Goal: Task Accomplishment & Management: Use online tool/utility

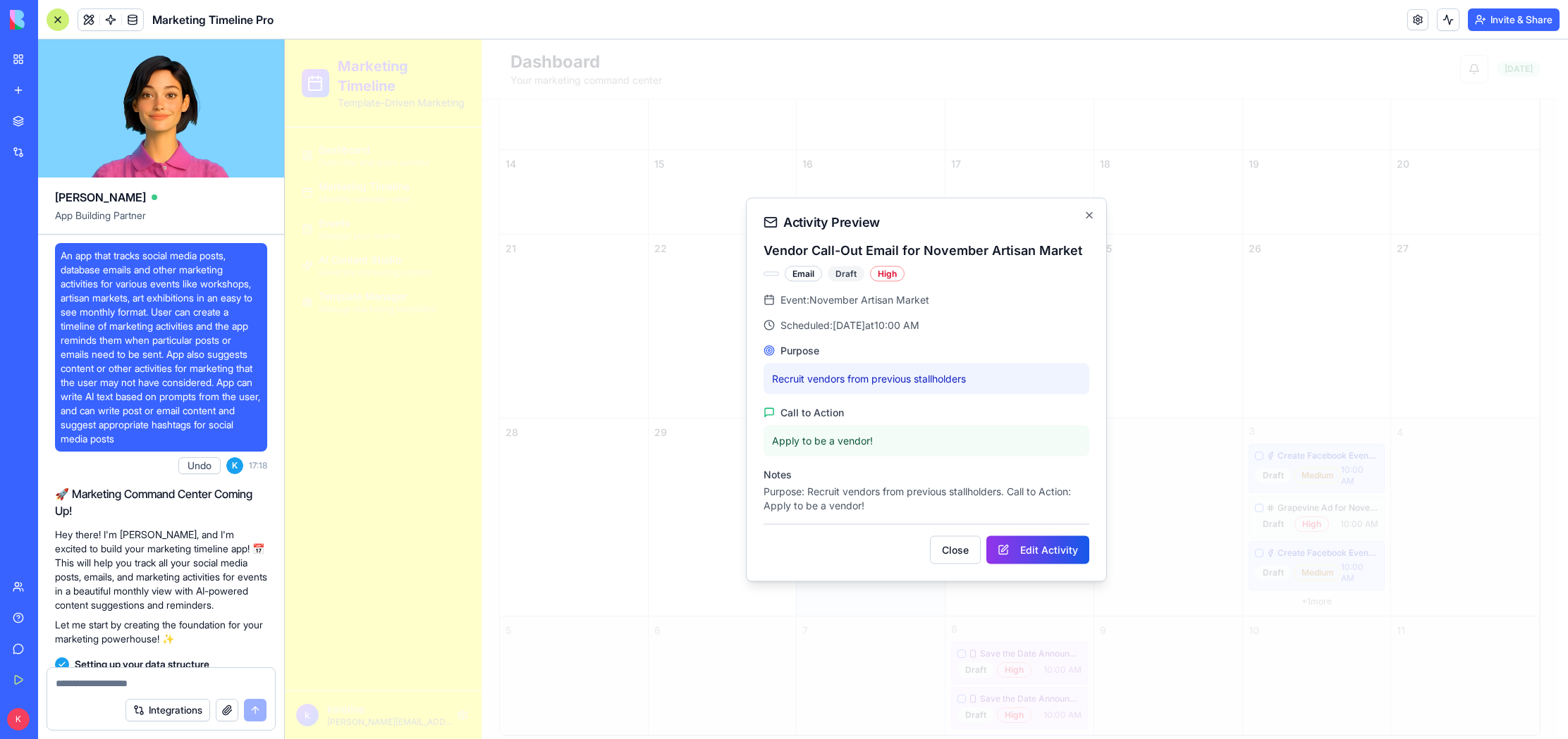
scroll to position [13746, 0]
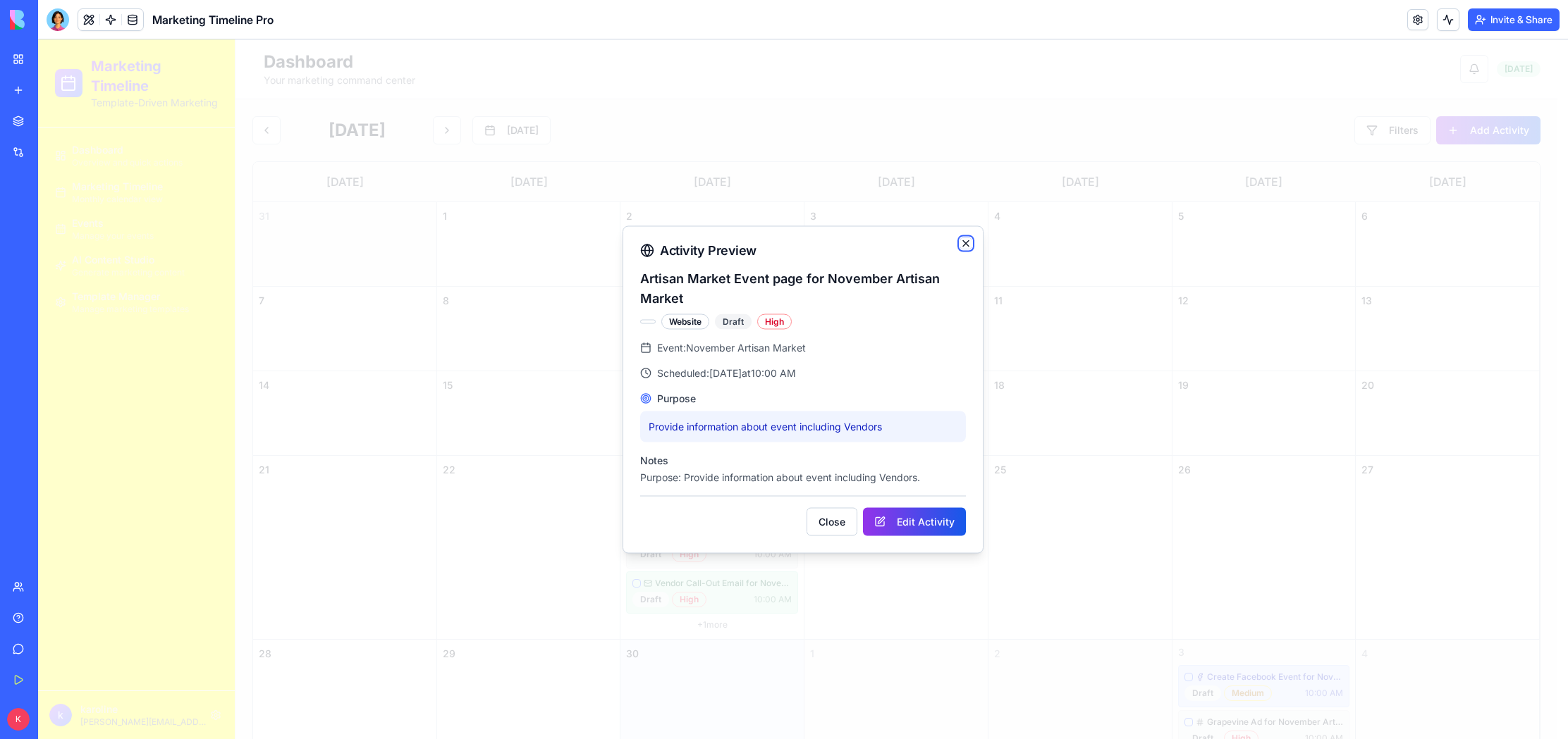
click at [970, 244] on icon "button" at bounding box center [966, 243] width 11 height 11
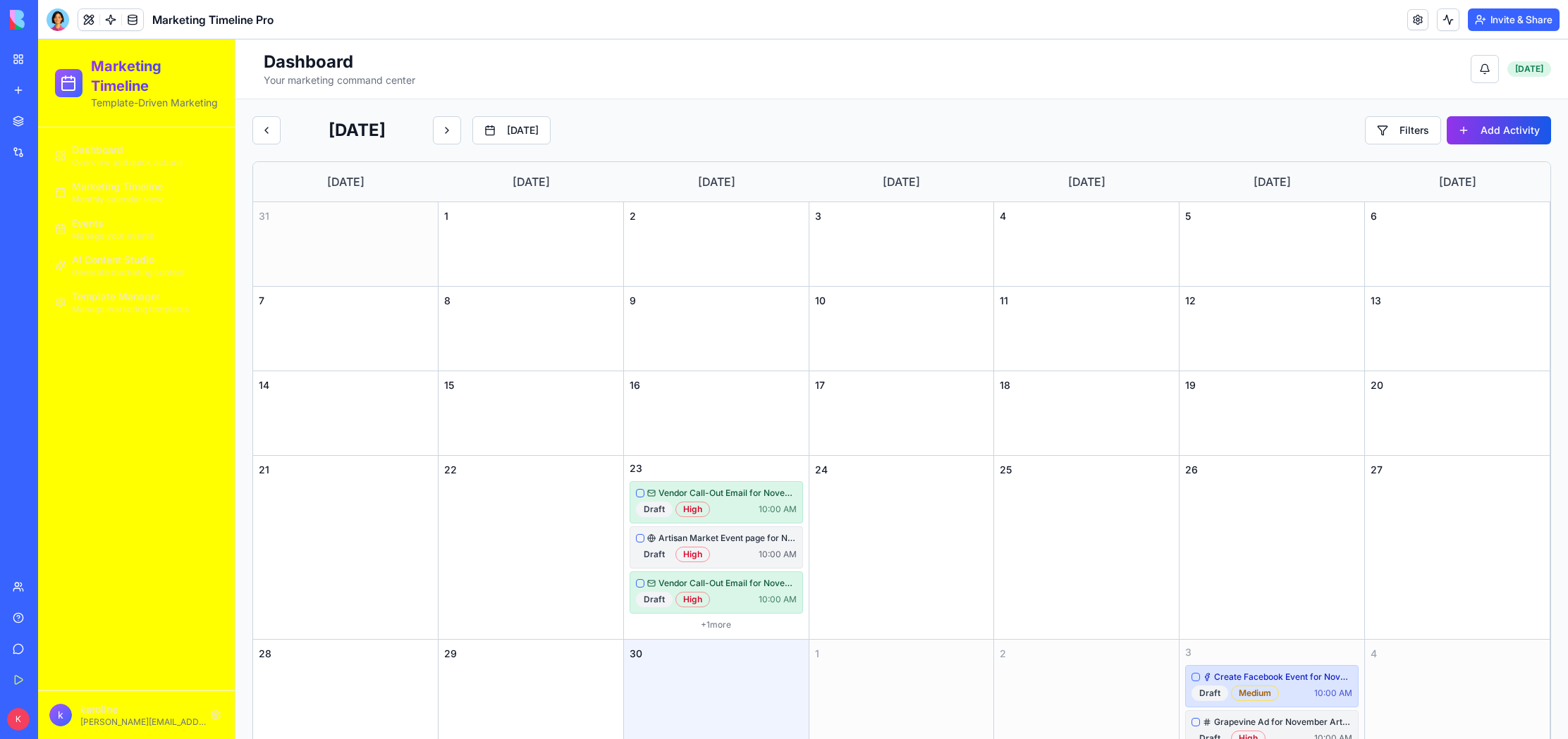
click at [124, 157] on span "Overview and quick actions" at bounding box center [127, 162] width 111 height 11
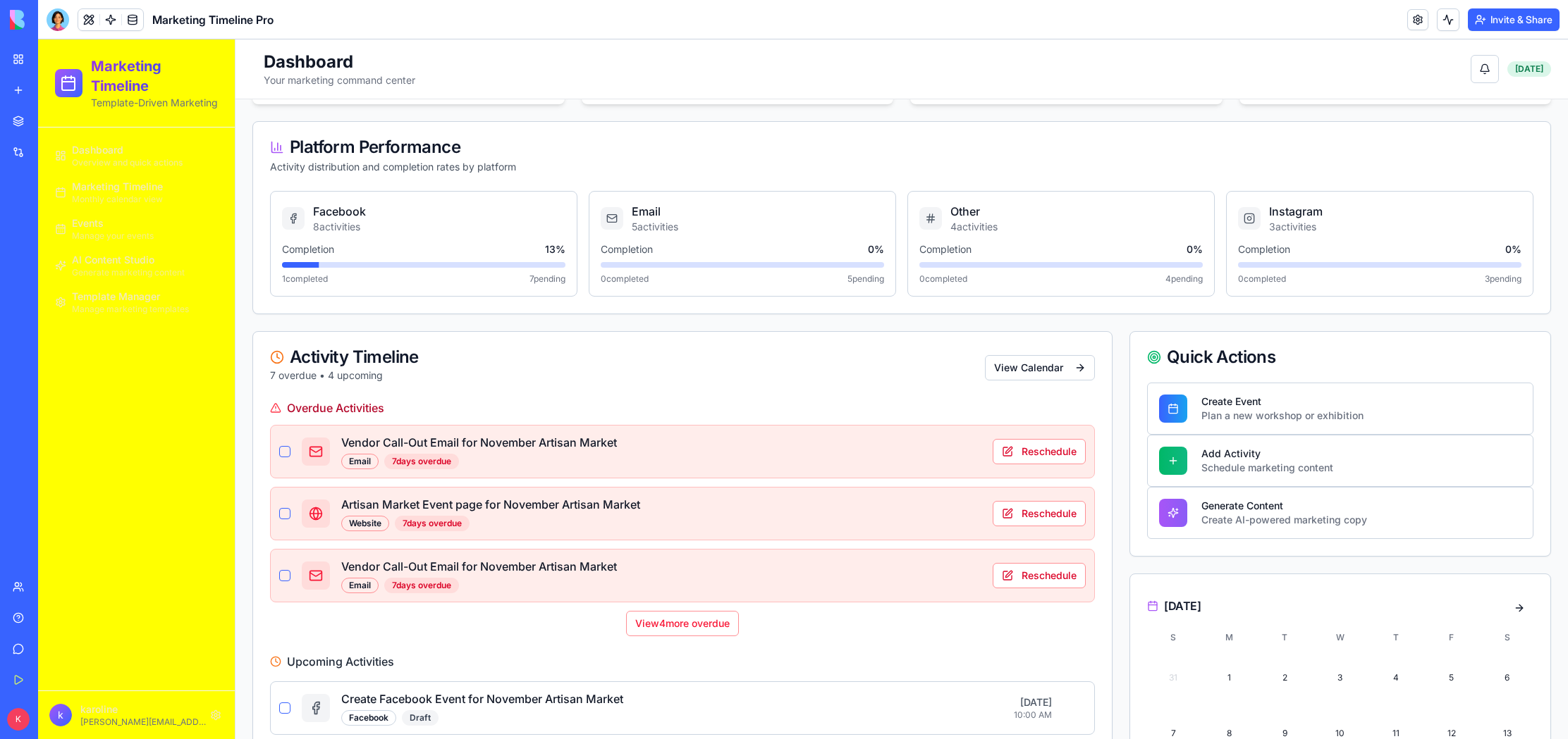
scroll to position [373, 0]
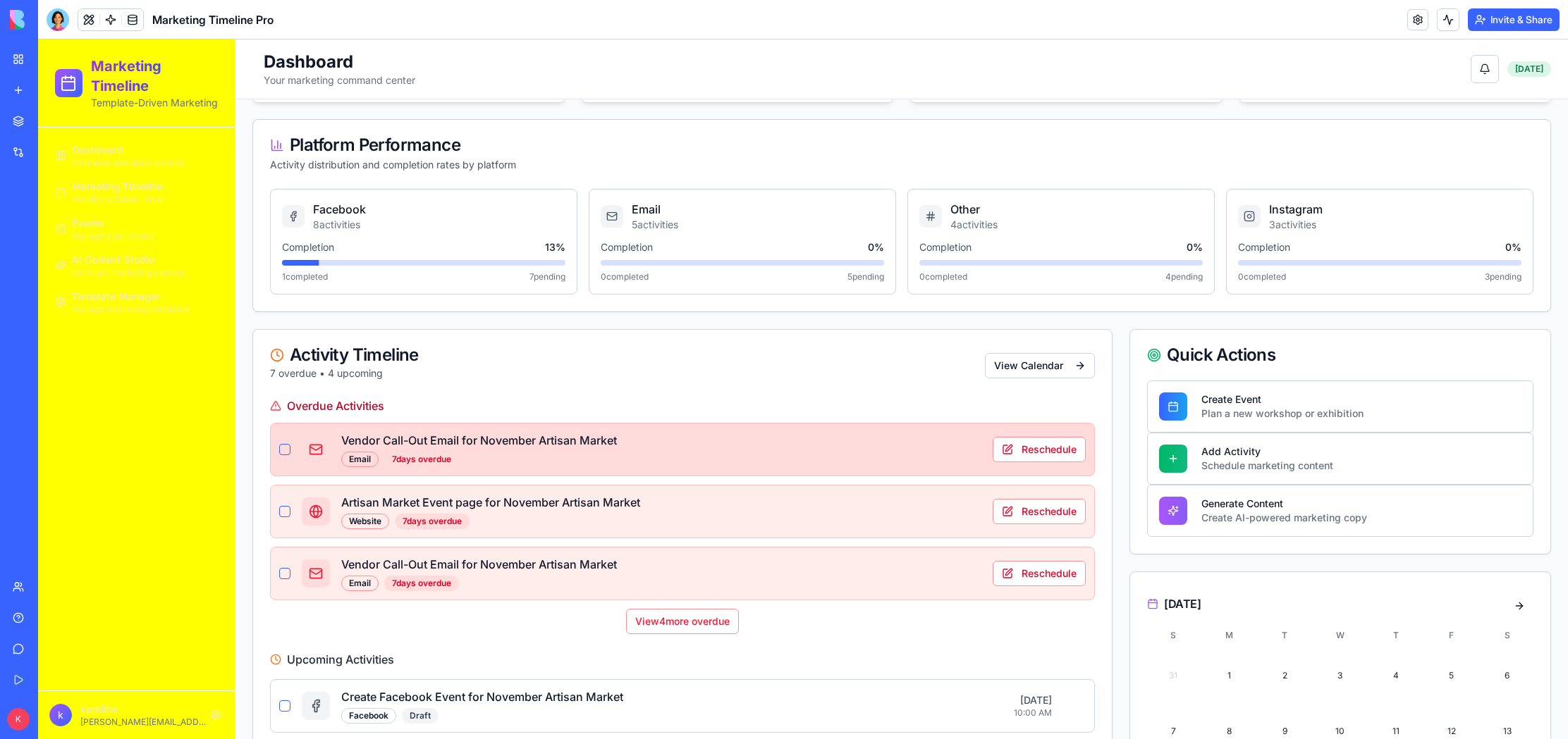
click at [286, 449] on button "button" at bounding box center [285, 450] width 11 height 11
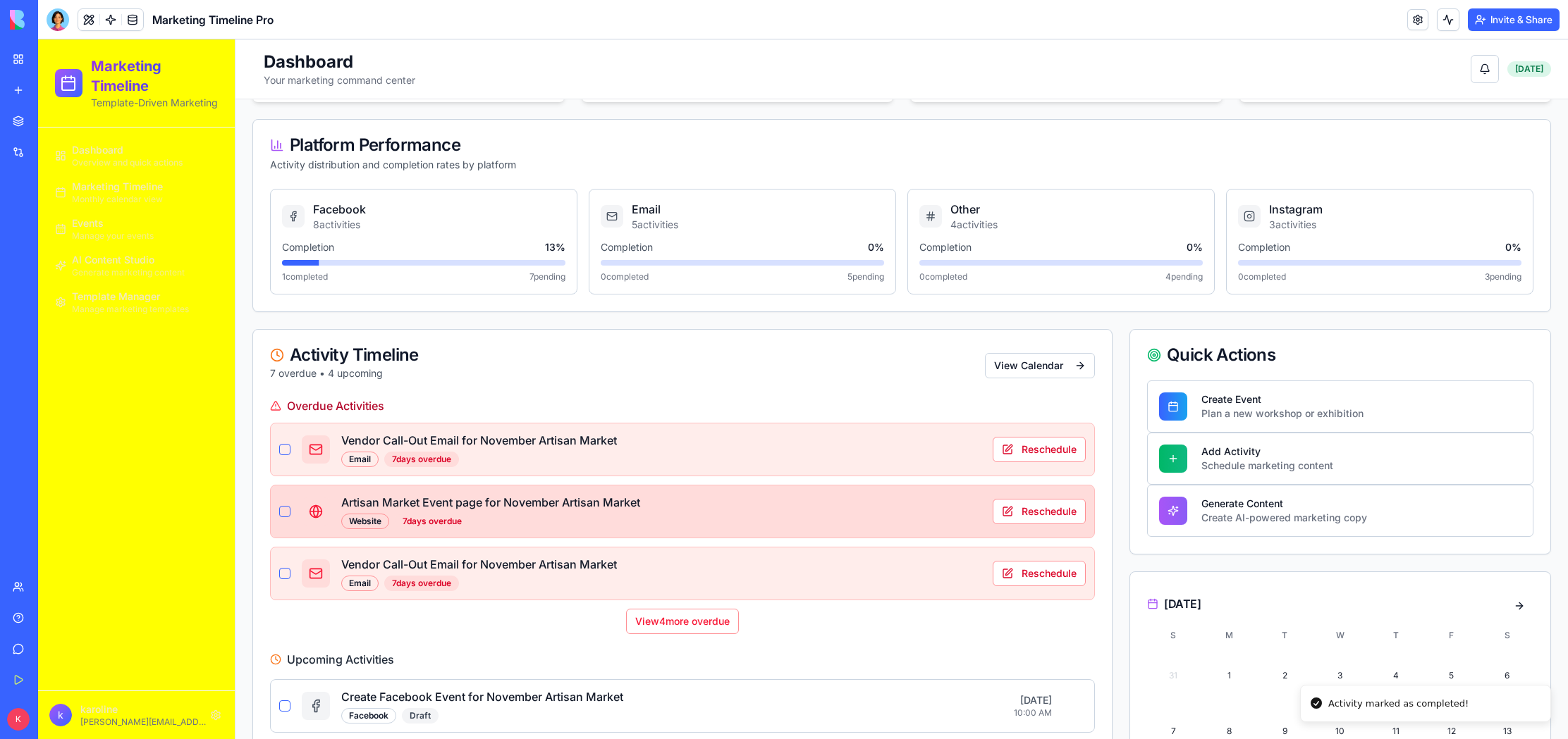
click at [287, 510] on button "button" at bounding box center [285, 512] width 11 height 11
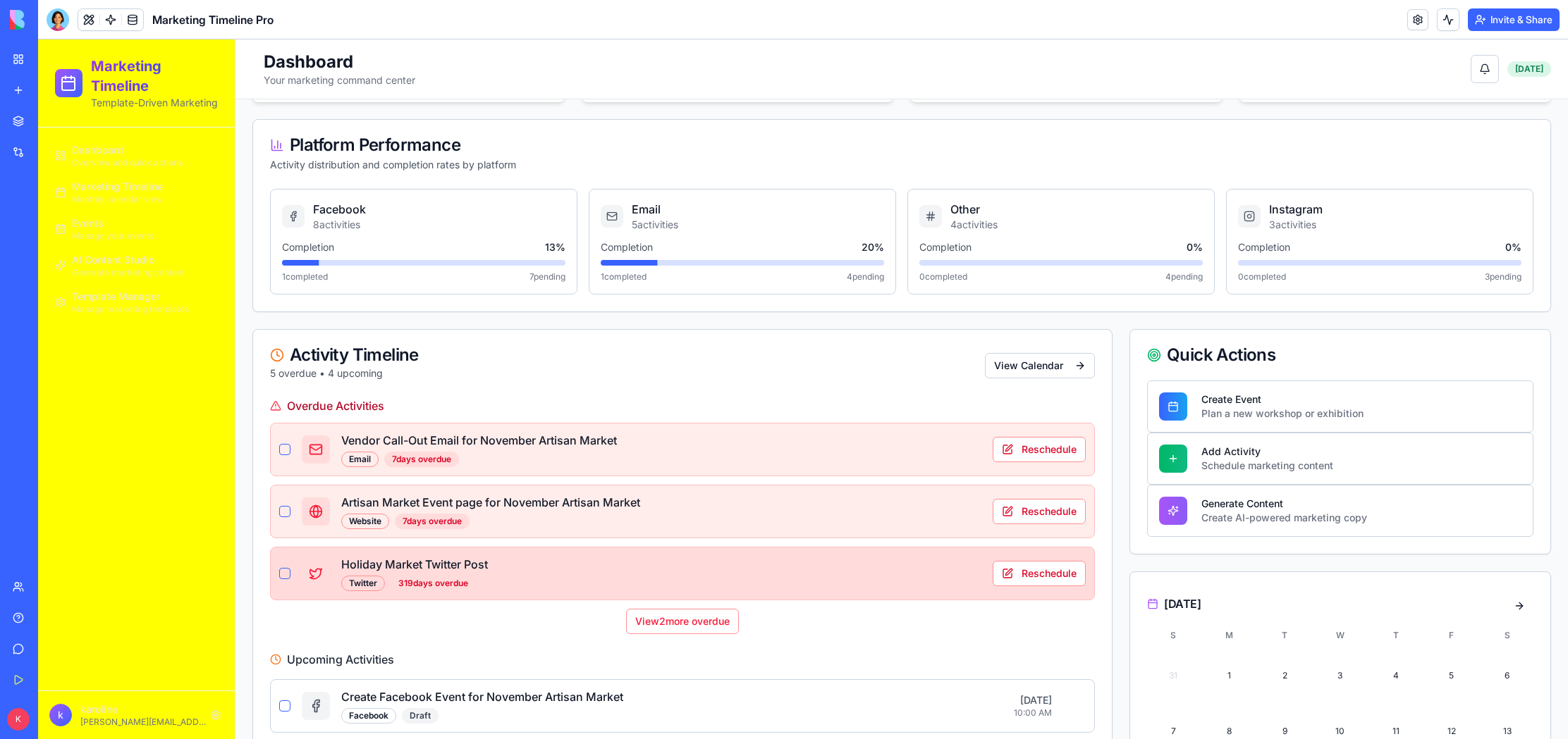
click at [282, 572] on button "button" at bounding box center [285, 574] width 11 height 11
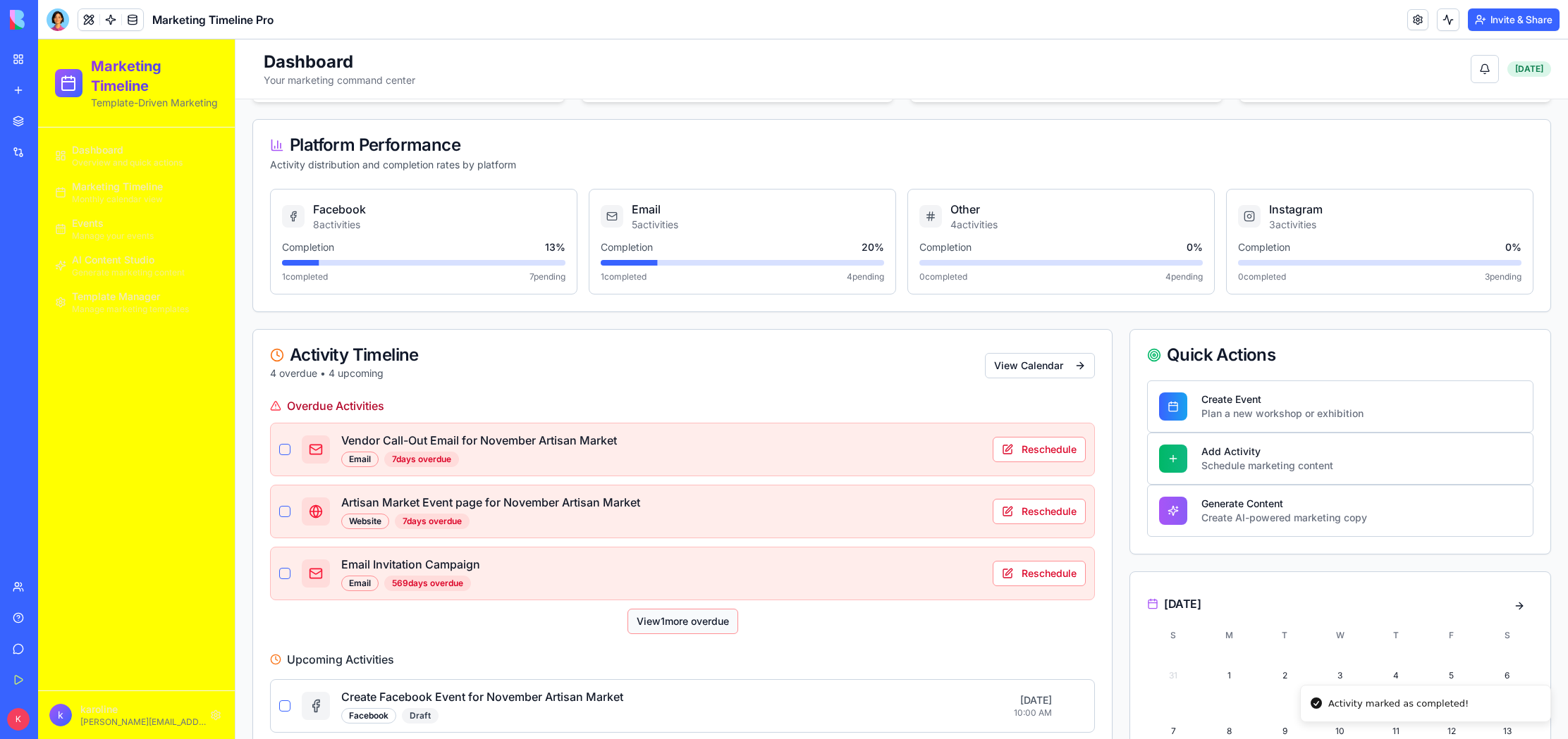
click at [662, 624] on button "View 1 more overdue" at bounding box center [682, 621] width 111 height 26
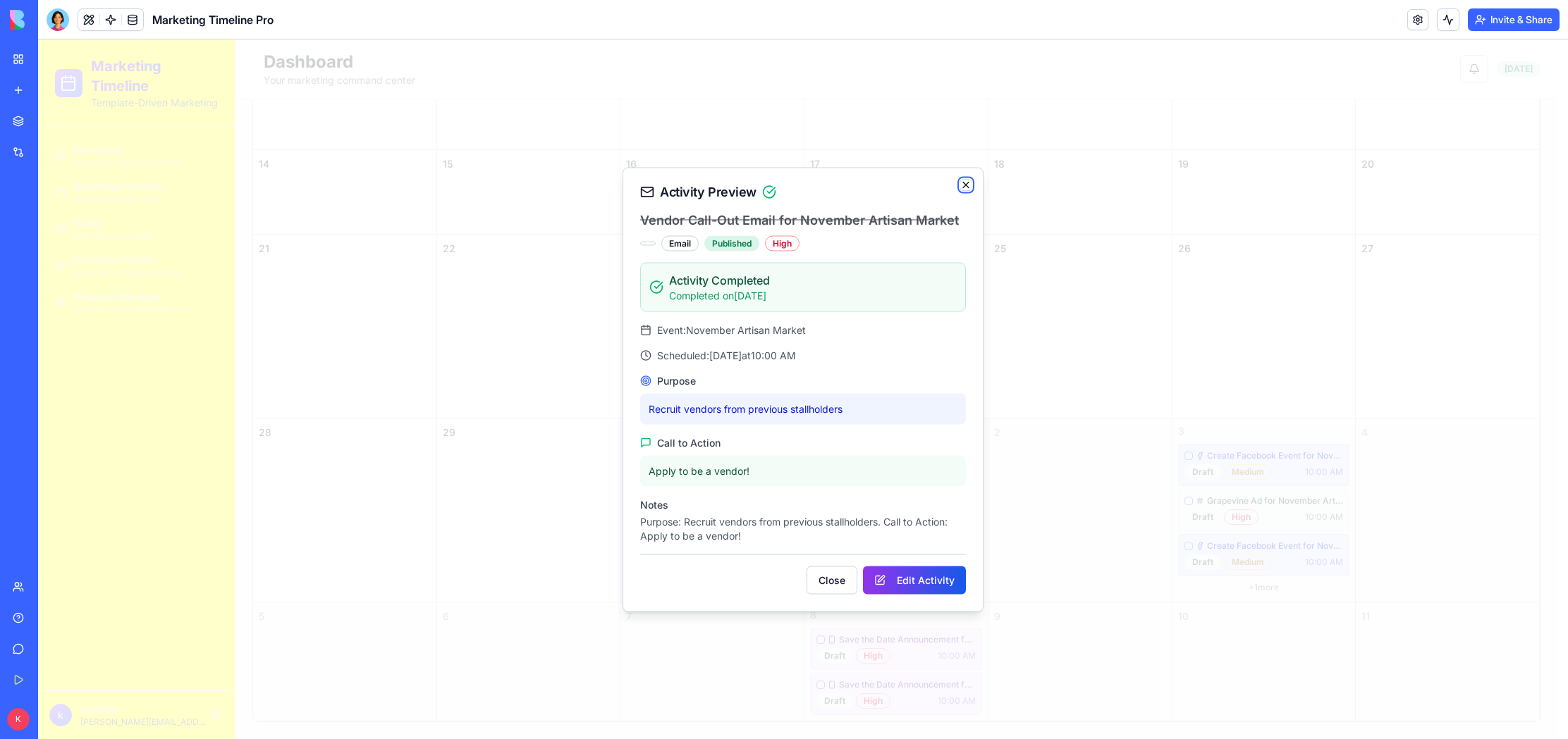
click at [967, 182] on icon "button" at bounding box center [966, 185] width 6 height 6
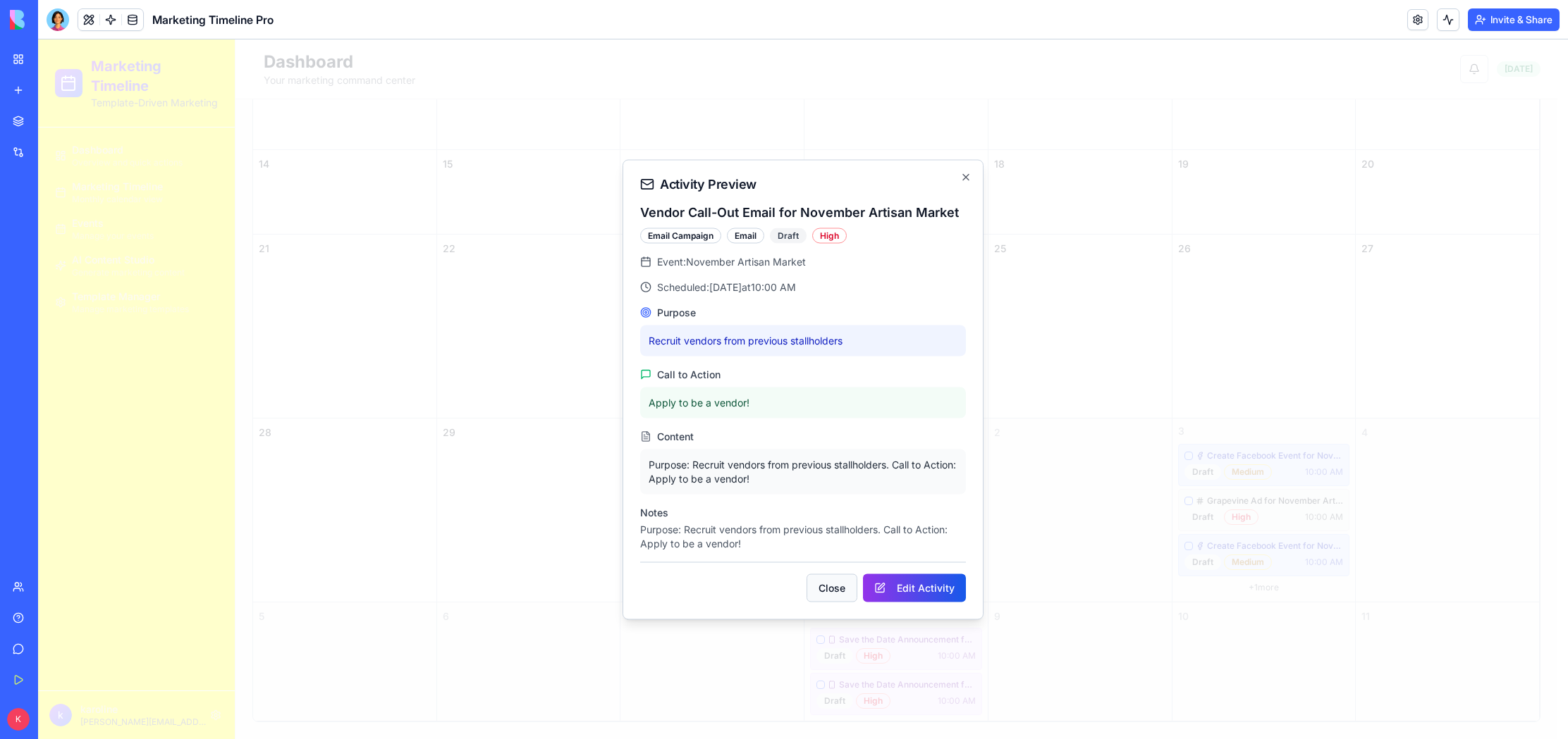
click at [834, 589] on button "Close" at bounding box center [831, 588] width 51 height 29
click at [967, 175] on icon "button" at bounding box center [966, 177] width 11 height 11
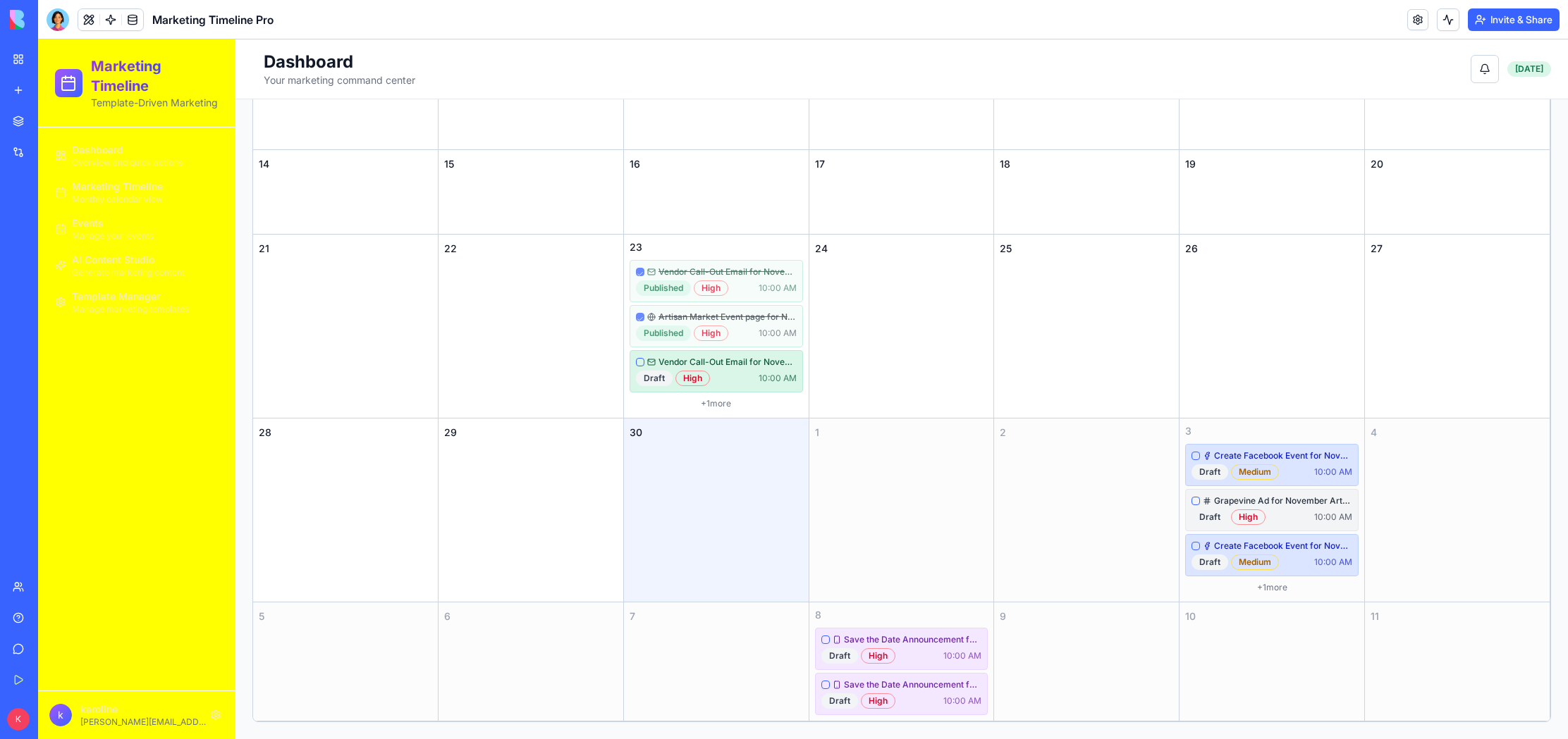
click at [51, 15] on div at bounding box center [58, 20] width 23 height 23
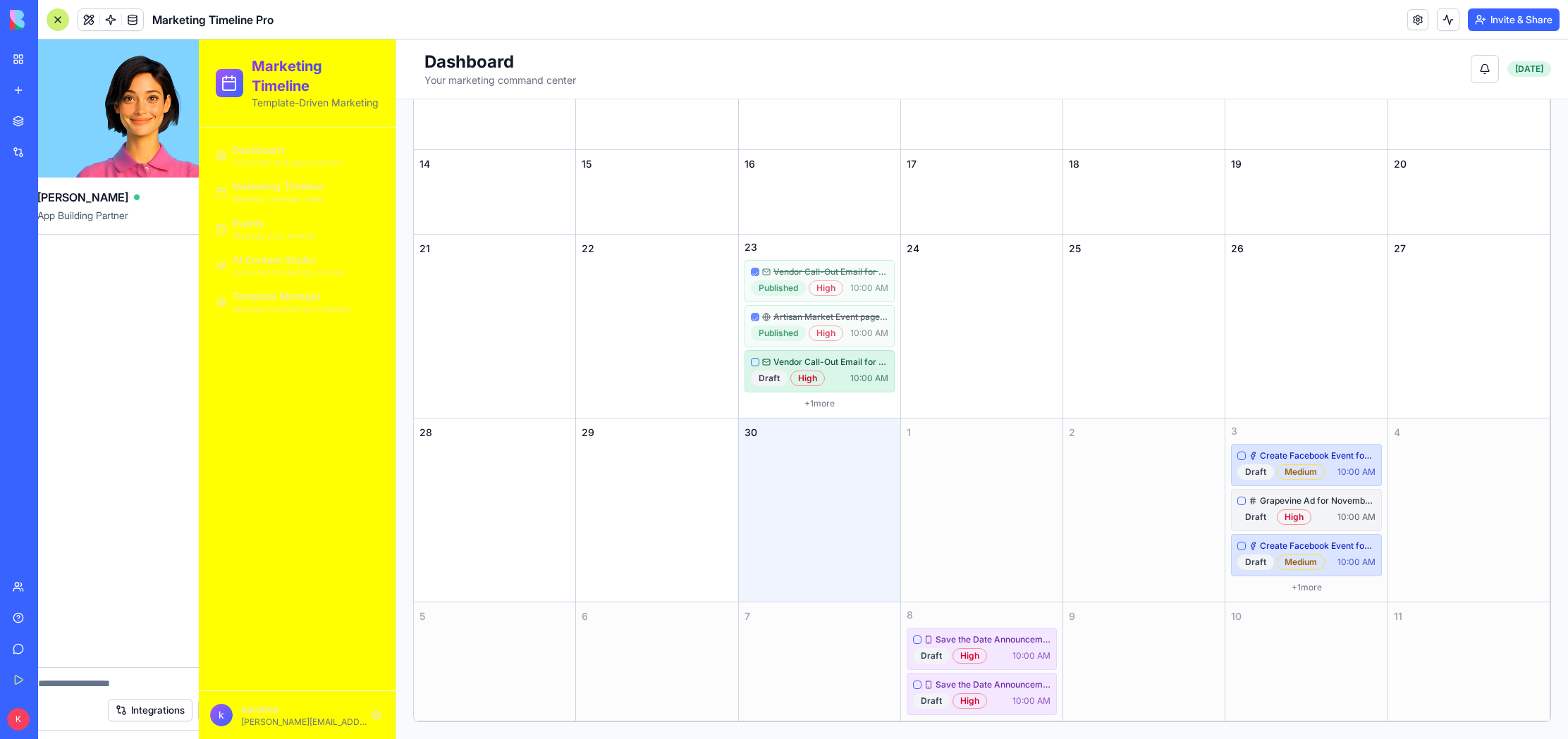
scroll to position [0, 0]
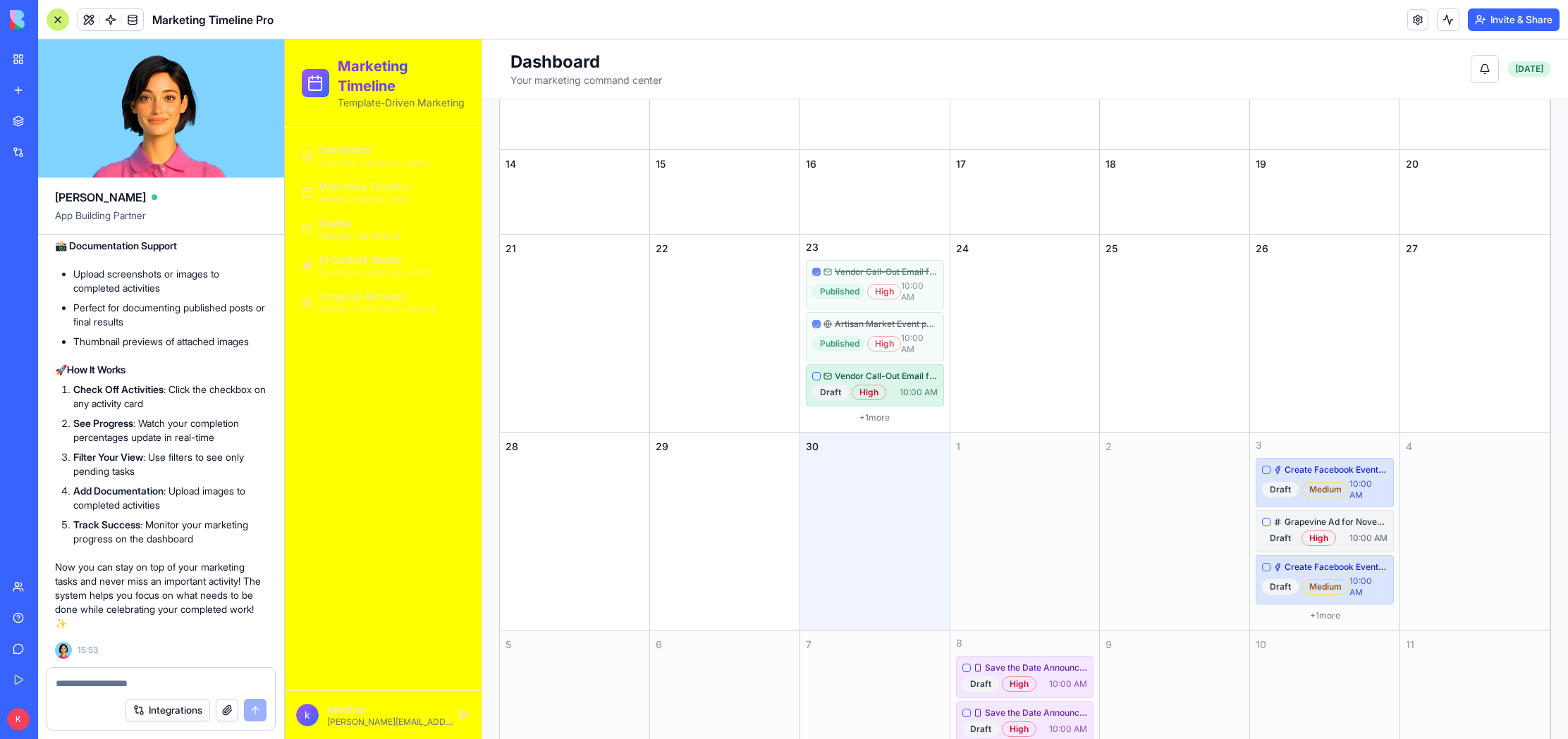
click at [85, 682] on textarea at bounding box center [161, 683] width 211 height 14
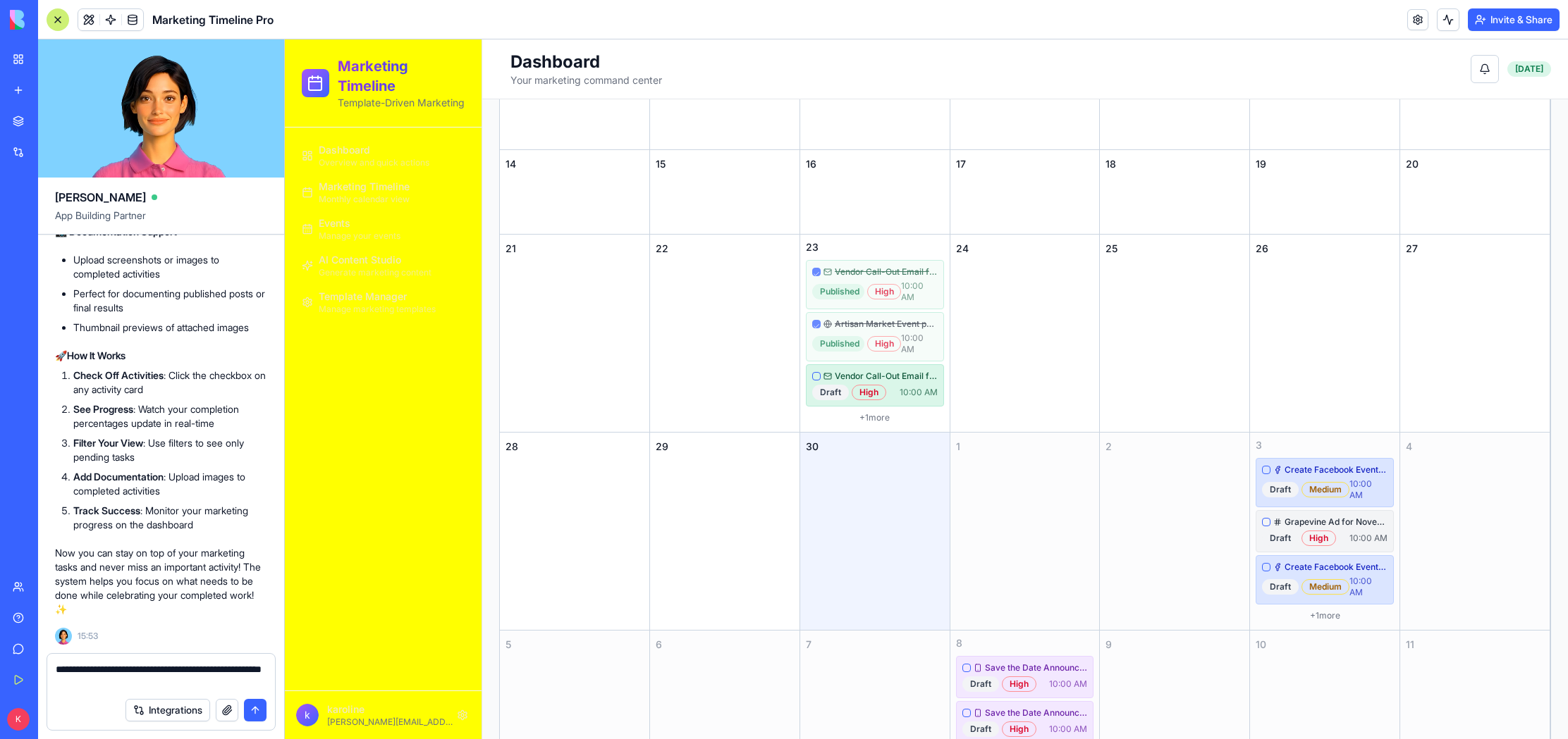
type textarea "**********"
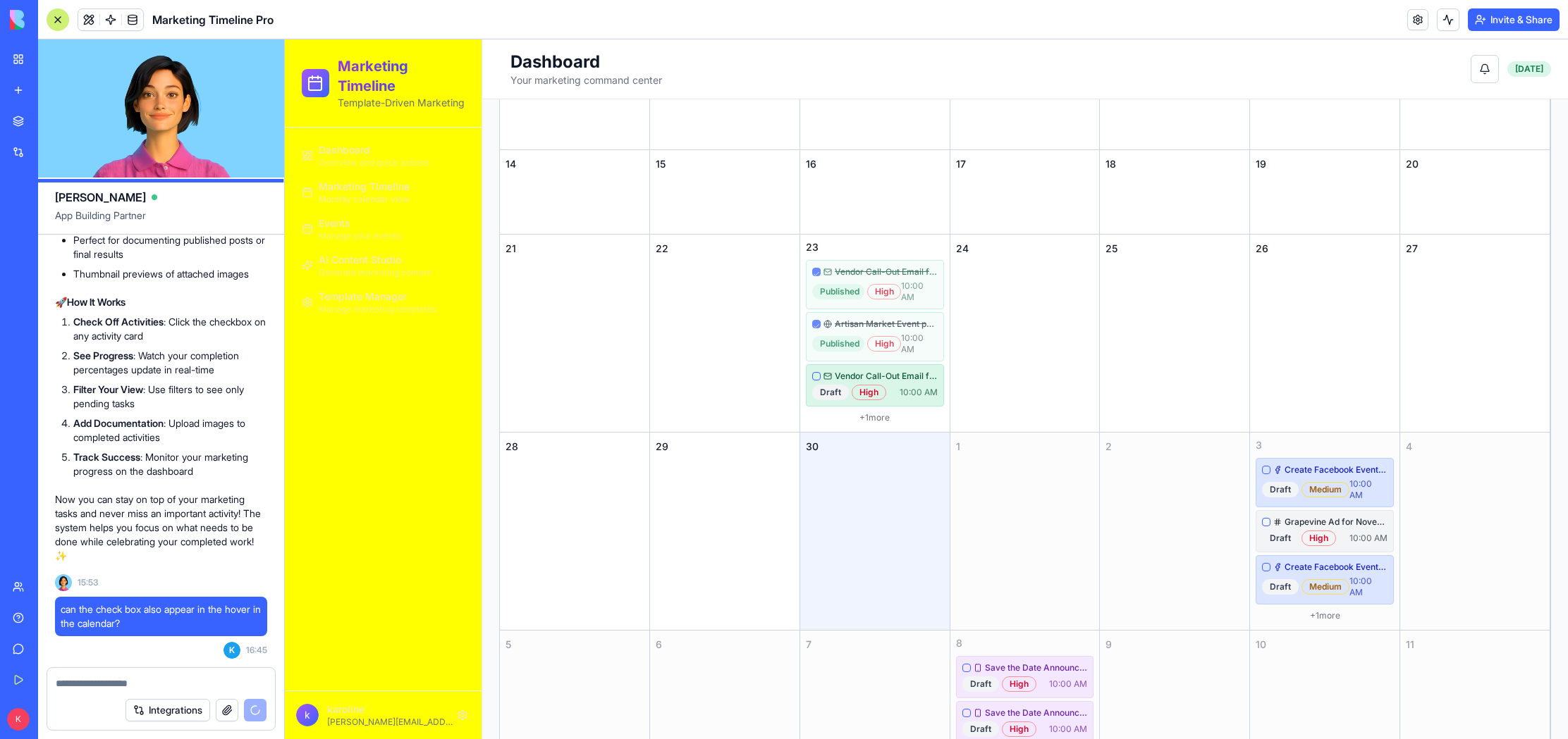
scroll to position [13828, 0]
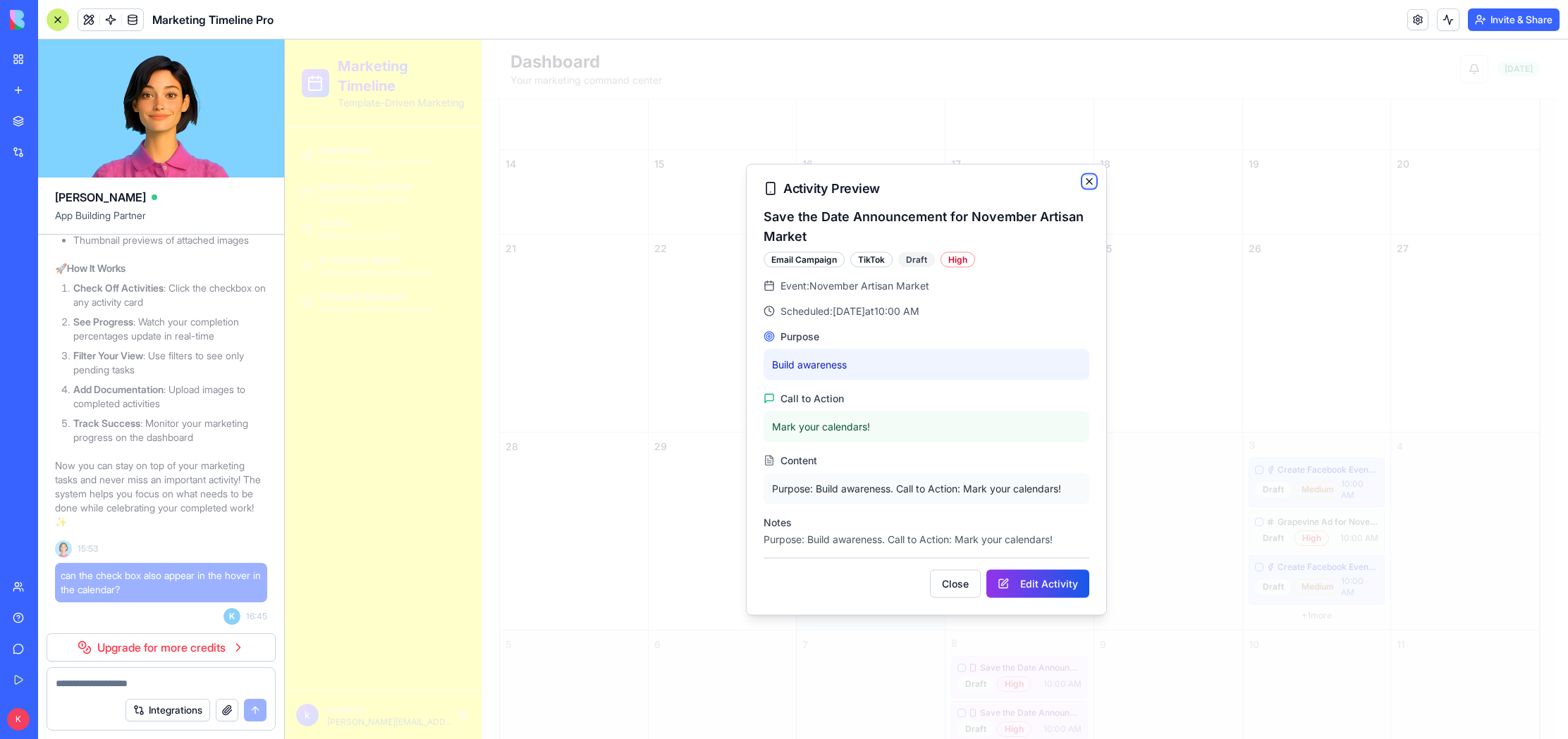
click at [1089, 183] on icon "button" at bounding box center [1090, 181] width 11 height 11
